Goal: Navigation & Orientation: Find specific page/section

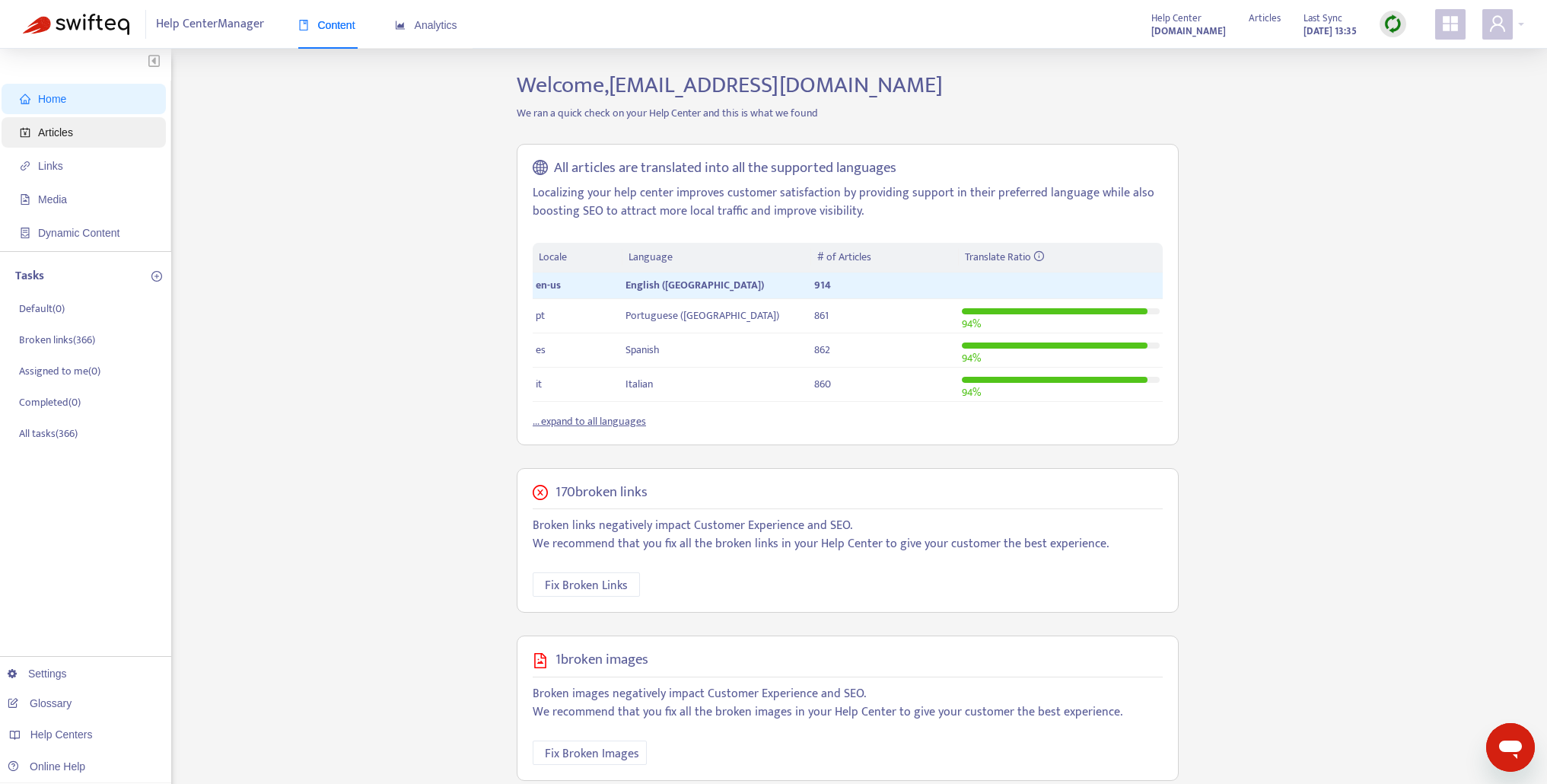
click at [59, 141] on span "Articles" at bounding box center [86, 132] width 134 height 30
